Goal: Information Seeking & Learning: Learn about a topic

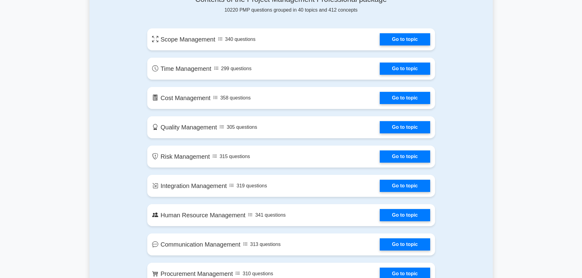
scroll to position [336, 0]
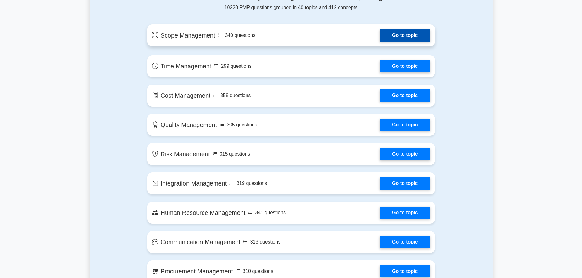
click at [396, 36] on link "Go to topic" at bounding box center [405, 35] width 50 height 12
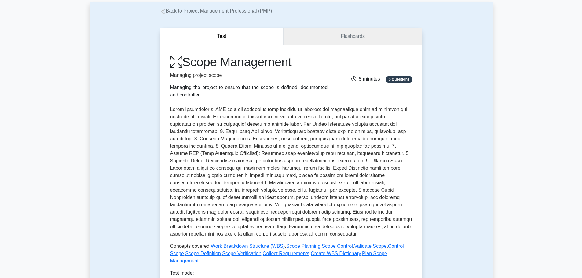
scroll to position [92, 0]
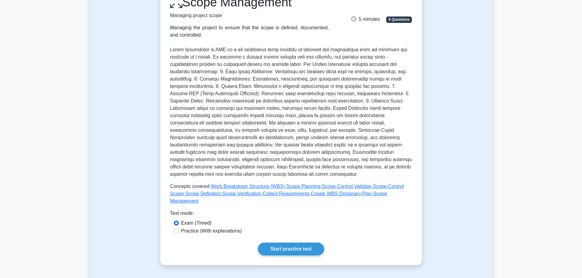
click at [182, 228] on label "Practice (With explanations)" at bounding box center [211, 231] width 61 height 7
click at [179, 229] on input "Practice (With explanations)" at bounding box center [176, 231] width 5 height 5
radio input "true"
click at [284, 243] on link "Start practice test" at bounding box center [291, 249] width 66 height 13
click at [185, 220] on label "Exam (Timed)" at bounding box center [196, 223] width 31 height 7
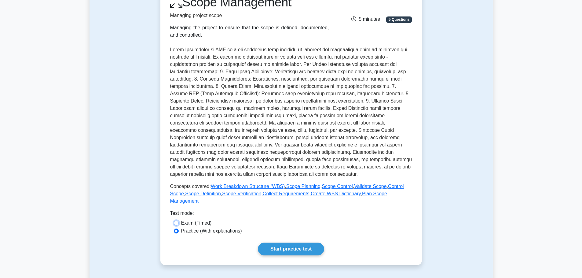
click at [179, 221] on input "Exam (Timed)" at bounding box center [176, 223] width 5 height 5
radio input "true"
click at [298, 232] on div "Scope Management Managing project scope Managing the project to ensure that the…" at bounding box center [291, 125] width 242 height 261
click at [293, 243] on link "Start practice test" at bounding box center [291, 249] width 66 height 13
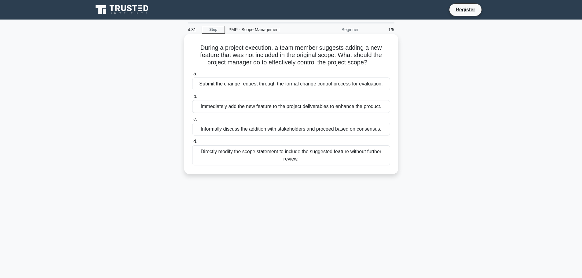
click at [257, 130] on div "Informally discuss the addition with stakeholders and proceed based on consensu…" at bounding box center [291, 129] width 198 height 13
click at [192, 121] on input "c. Informally discuss the addition with stakeholders and proceed based on conse…" at bounding box center [192, 119] width 0 height 4
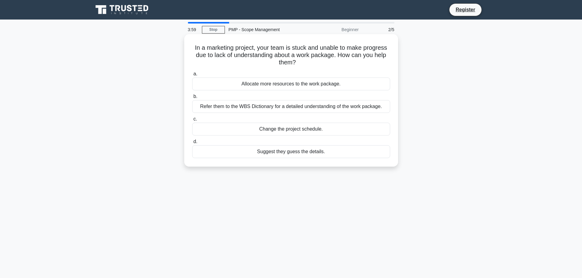
click at [327, 108] on div "Refer them to the WBS Dictionary for a detailed understanding of the work packa…" at bounding box center [291, 106] width 198 height 13
click at [192, 99] on input "b. Refer them to the WBS Dictionary for a detailed understanding of the work pa…" at bounding box center [192, 97] width 0 height 4
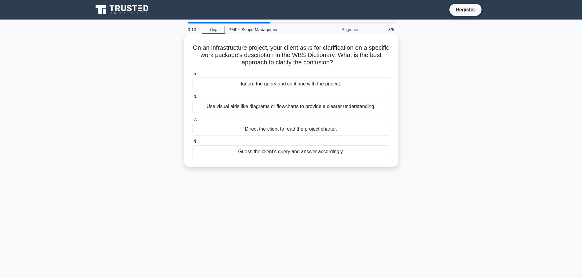
click at [273, 155] on div "Guess the client's query and answer accordingly." at bounding box center [291, 151] width 198 height 13
click at [192, 144] on input "d. Guess the client's query and answer accordingly." at bounding box center [192, 142] width 0 height 4
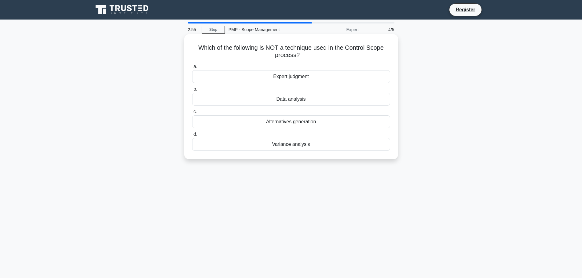
click at [288, 79] on div "Expert judgment" at bounding box center [291, 76] width 198 height 13
click at [192, 69] on input "a. Expert judgment" at bounding box center [192, 67] width 0 height 4
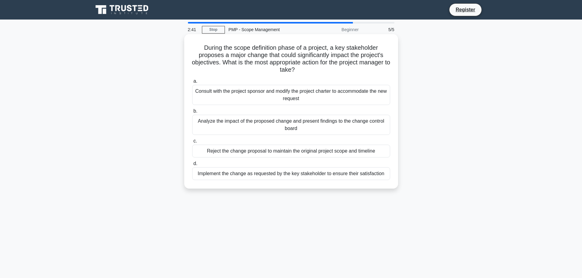
click at [279, 119] on div "Analyze the impact of the proposed change and present findings to the change co…" at bounding box center [291, 125] width 198 height 20
click at [192, 113] on input "b. Analyze the impact of the proposed change and present findings to the change…" at bounding box center [192, 111] width 0 height 4
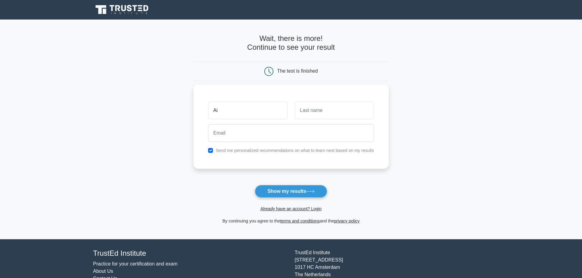
type input "A"
type input "[PERSON_NAME]"
click at [329, 113] on input "text" at bounding box center [334, 111] width 79 height 18
type input "Aigul"
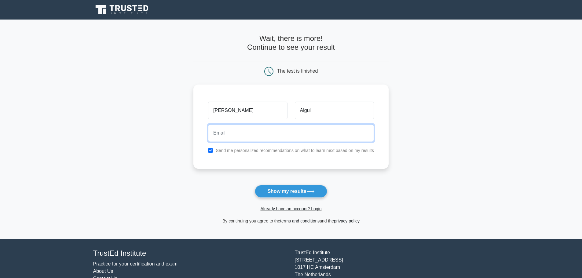
click at [285, 139] on input "email" at bounding box center [291, 133] width 166 height 18
type input "aigulya.ruspekova@gmail.com"
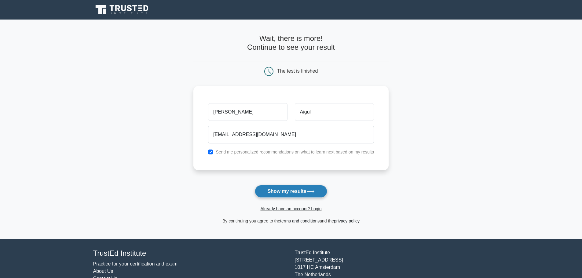
click at [268, 194] on button "Show my results" at bounding box center [291, 191] width 72 height 13
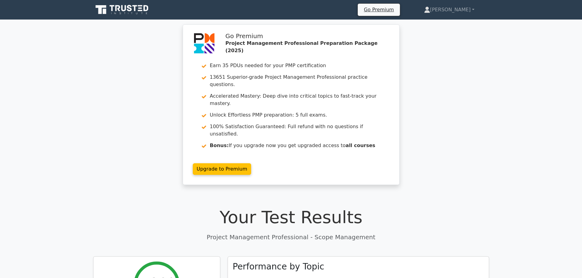
click at [122, 13] on icon at bounding box center [122, 10] width 59 height 12
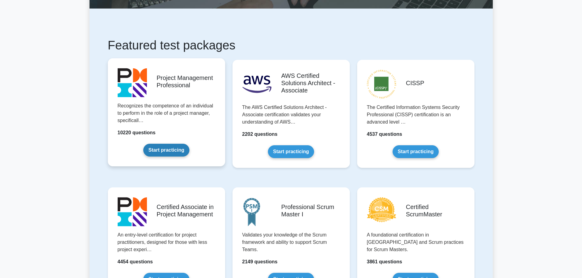
scroll to position [122, 0]
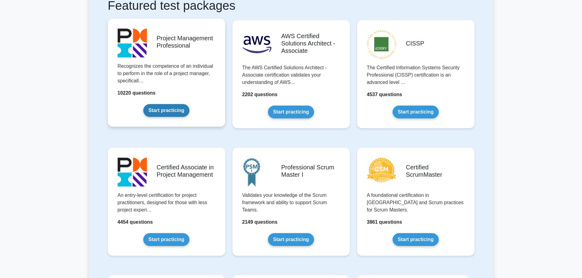
click at [170, 115] on link "Start practicing" at bounding box center [166, 110] width 46 height 13
click at [145, 104] on link "Start practicing" at bounding box center [166, 110] width 46 height 13
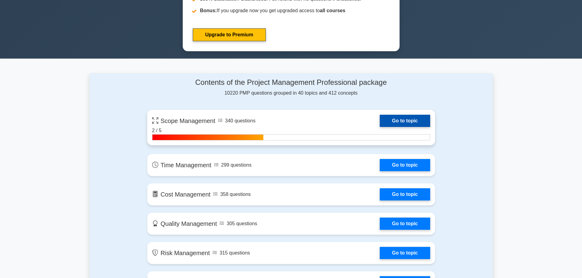
scroll to position [336, 0]
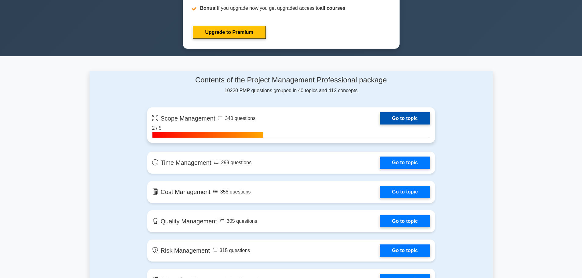
click at [398, 115] on link "Go to topic" at bounding box center [405, 118] width 50 height 12
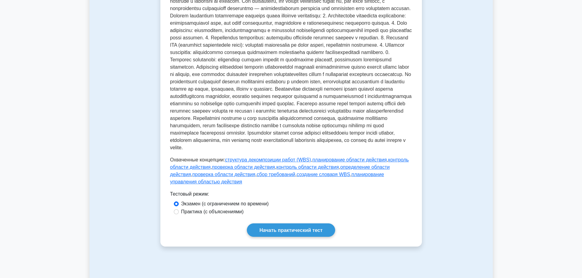
scroll to position [275, 0]
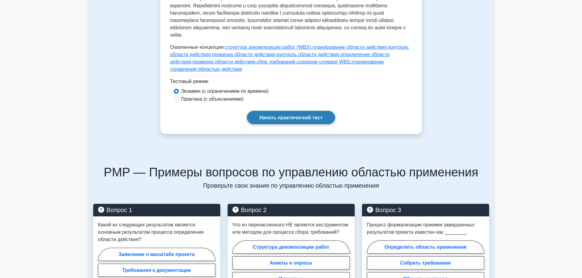
click at [260, 120] on font "Начать практический тест" at bounding box center [290, 117] width 63 height 5
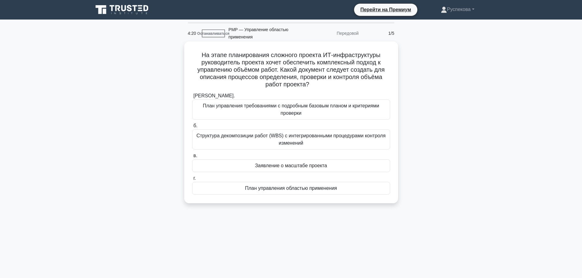
click at [256, 139] on font "Структура декомпозиции работ (WBS) с интегрированными процедурами контроля изме…" at bounding box center [290, 139] width 189 height 13
click at [192, 128] on input "б. Структура декомпозиции работ (WBS) с интегрированными процедурами контроля и…" at bounding box center [192, 126] width 0 height 4
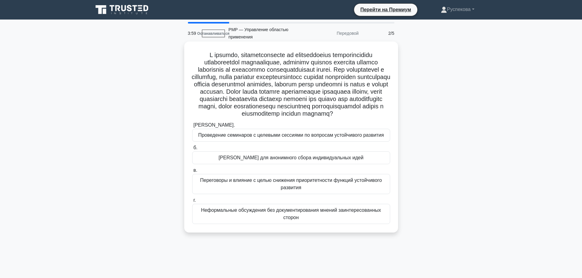
scroll to position [31, 0]
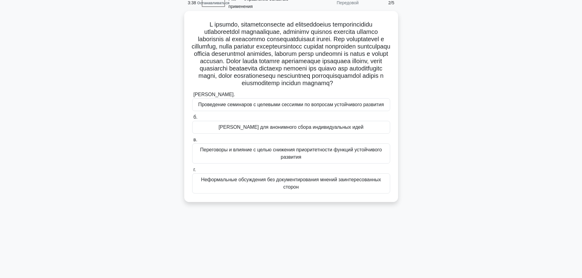
click at [259, 130] on font "[PERSON_NAME] для анонимного сбора индивидуальных идей" at bounding box center [290, 127] width 145 height 5
click at [192, 119] on input "б. Метод Дельфи для анонимного сбора индивидуальных идей" at bounding box center [192, 117] width 0 height 4
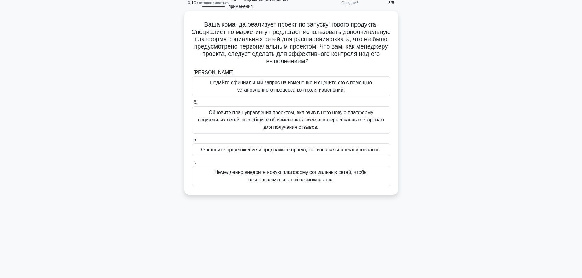
click at [333, 122] on font "Обновите план управления проектом, включив в него новую платформу социальных се…" at bounding box center [291, 120] width 186 height 20
click at [192, 105] on input "б. Обновите план управления проектом, включив в него новую платформу социальных…" at bounding box center [192, 103] width 0 height 4
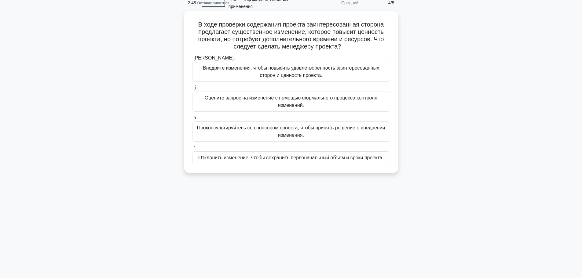
click at [302, 103] on font "Оцените запрос на изменение с помощью формального процесса контроля изменений." at bounding box center [291, 101] width 173 height 13
click at [192, 90] on input "б. Оцените запрос на изменение с помощью формального процесса контроля изменени…" at bounding box center [192, 88] width 0 height 4
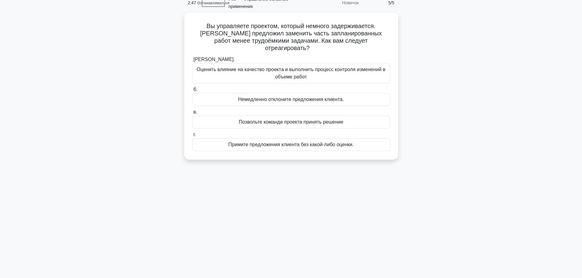
scroll to position [0, 0]
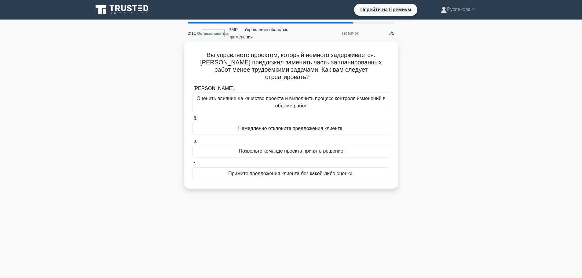
click at [258, 99] on font "Оценить влияние на качество проекта и выполнить процесс контроля изменений в об…" at bounding box center [291, 102] width 192 height 15
click at [192, 91] on input "а. Оценить влияние на качество проекта и выполнить процесс контроля изменений в…" at bounding box center [192, 89] width 0 height 4
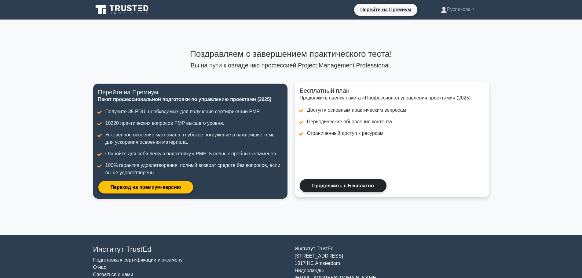
click at [324, 189] on link "Продолжить с Бесплатно" at bounding box center [343, 185] width 87 height 13
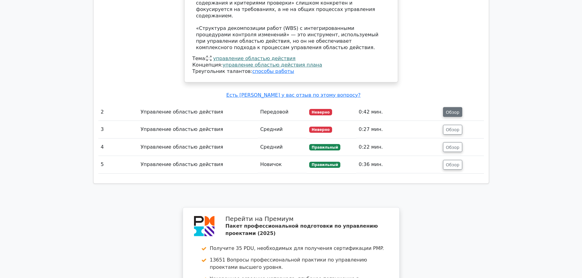
click at [444, 107] on button "Обзор" at bounding box center [452, 112] width 19 height 10
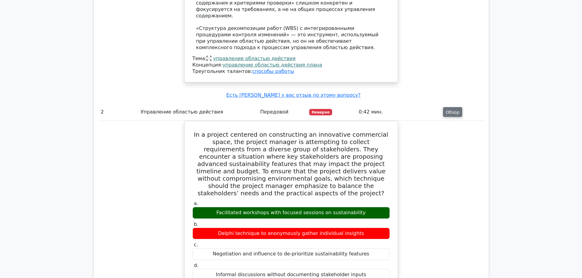
click at [447, 110] on font "Обзор" at bounding box center [453, 112] width 14 height 5
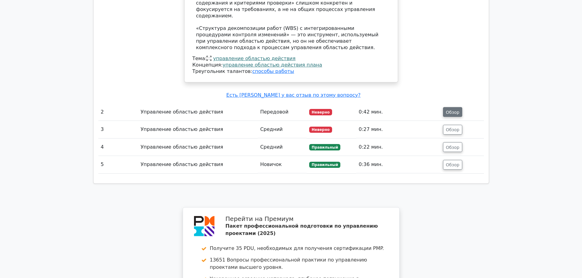
click at [447, 110] on font "Обзор" at bounding box center [453, 112] width 14 height 5
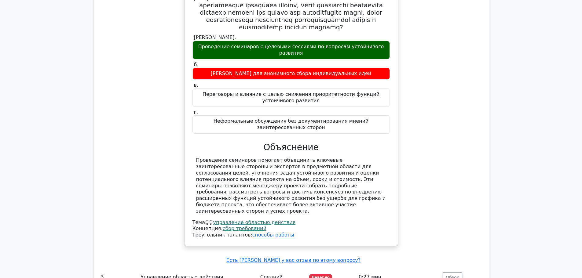
scroll to position [1069, 0]
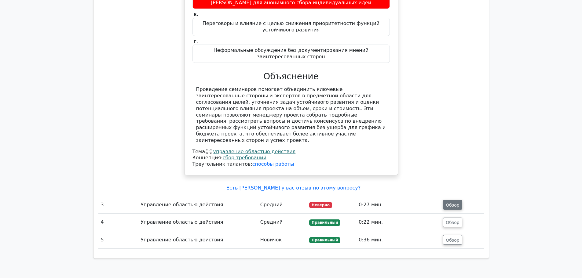
click at [458, 203] on font "Обзор" at bounding box center [453, 205] width 14 height 5
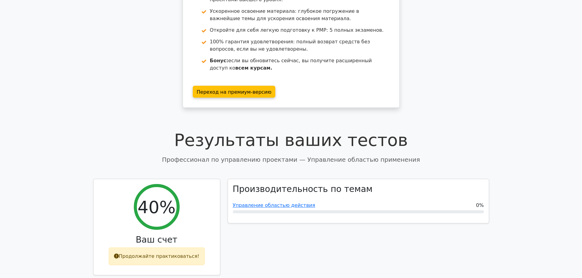
scroll to position [0, 0]
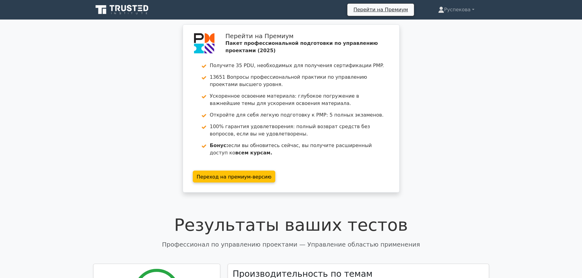
click at [133, 10] on icon at bounding box center [122, 10] width 59 height 12
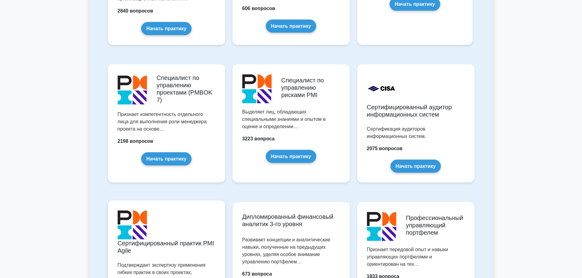
scroll to position [519, 0]
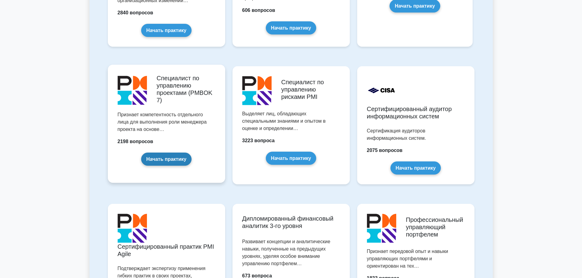
click at [183, 164] on link "Начать практику" at bounding box center [166, 159] width 50 height 13
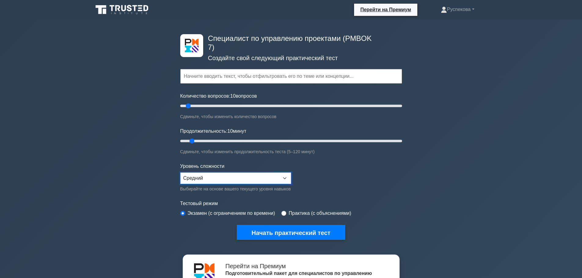
click at [198, 179] on select "Новичок Средний Эксперт" at bounding box center [235, 179] width 111 height 12
click at [132, 187] on div "Специалист по управлению проектами (PMBOK 7) Создайте свой следующий практическ…" at bounding box center [291, 220] width 582 height 400
click at [195, 80] on input "text" at bounding box center [291, 76] width 222 height 15
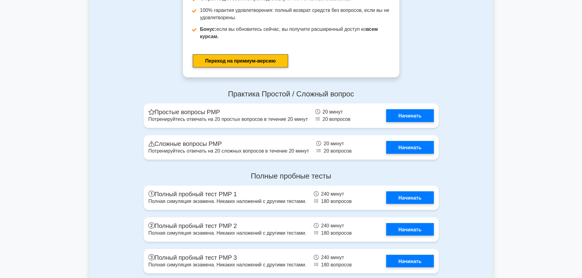
scroll to position [677, 0]
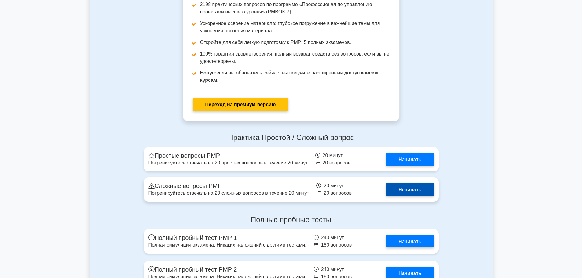
click at [398, 192] on link "Начинать" at bounding box center [409, 189] width 47 height 13
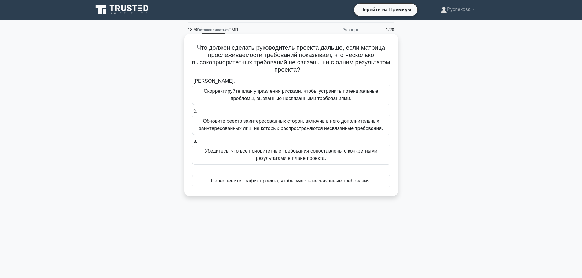
click at [248, 156] on font "Убедитесь, что все приоритетные требования сопоставлены с конкретными результат…" at bounding box center [291, 155] width 192 height 15
click at [192, 143] on input "в. Убедитесь, что все приоритетные требования сопоставлены с конкретными резуль…" at bounding box center [192, 141] width 0 height 4
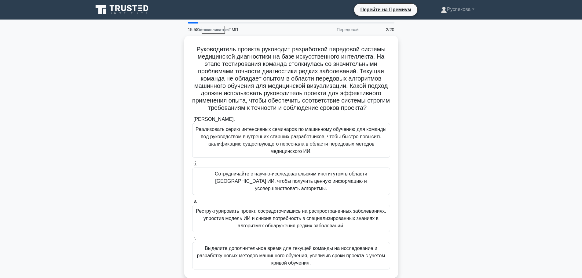
click at [122, 10] on icon at bounding box center [123, 8] width 5 height 6
